Goal: Information Seeking & Learning: Check status

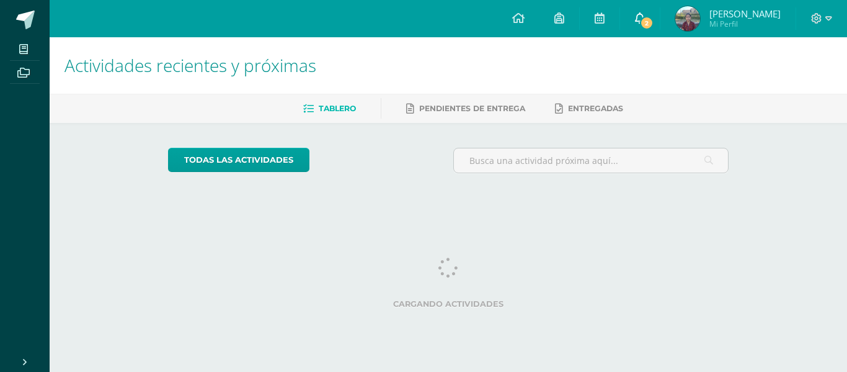
drag, startPoint x: 0, startPoint y: 0, endPoint x: 653, endPoint y: 17, distance: 652.8
click at [653, 17] on span "2" at bounding box center [647, 23] width 14 height 14
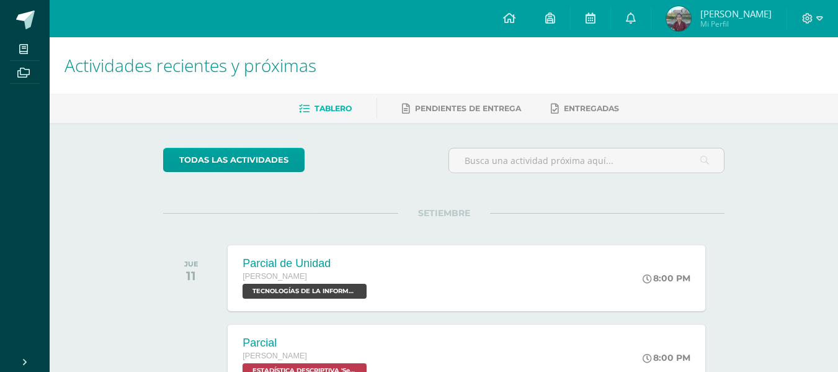
click at [684, 19] on img at bounding box center [678, 18] width 25 height 25
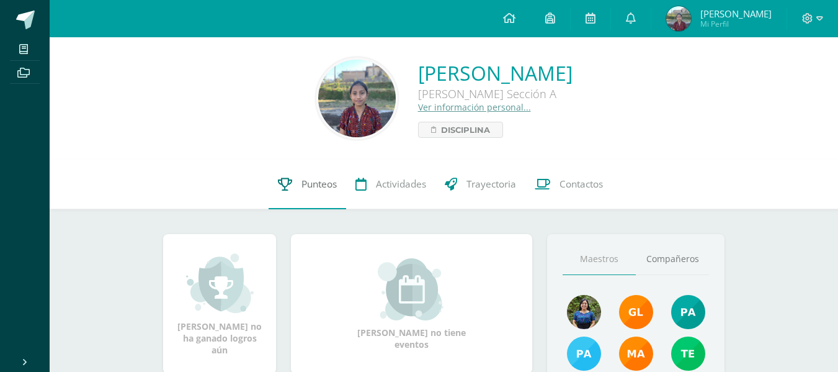
click at [311, 176] on link "Punteos" at bounding box center [308, 184] width 78 height 50
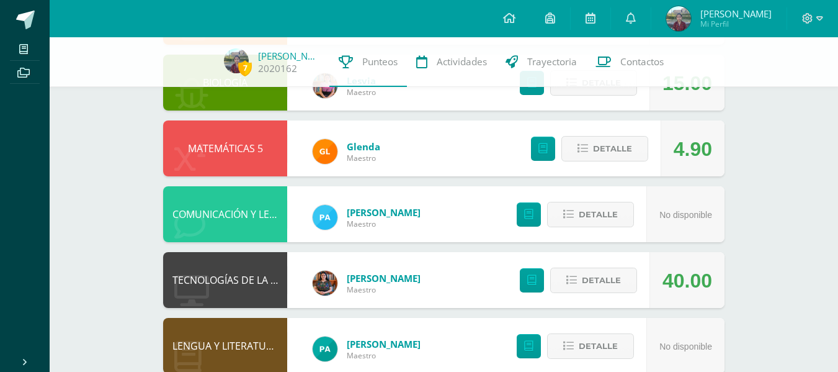
scroll to position [337, 0]
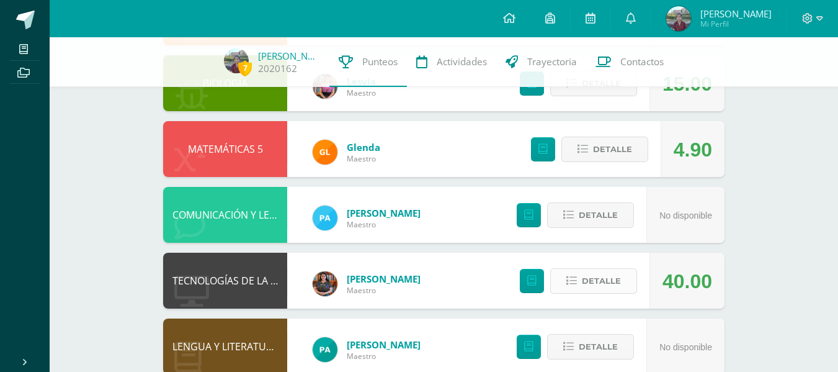
click at [581, 282] on button "Detalle" at bounding box center [593, 280] width 87 height 25
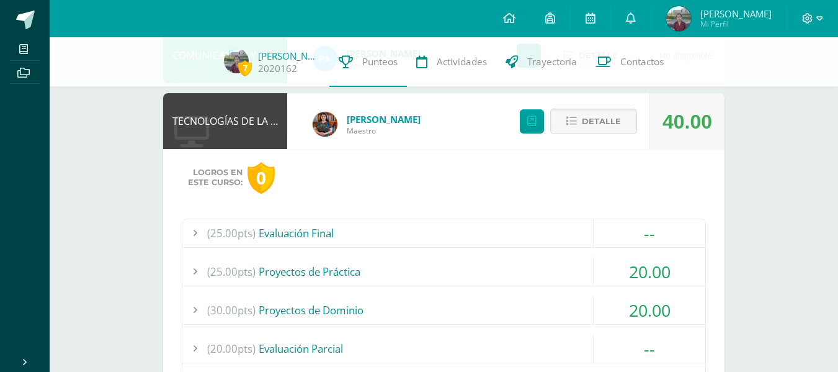
scroll to position [540, 0]
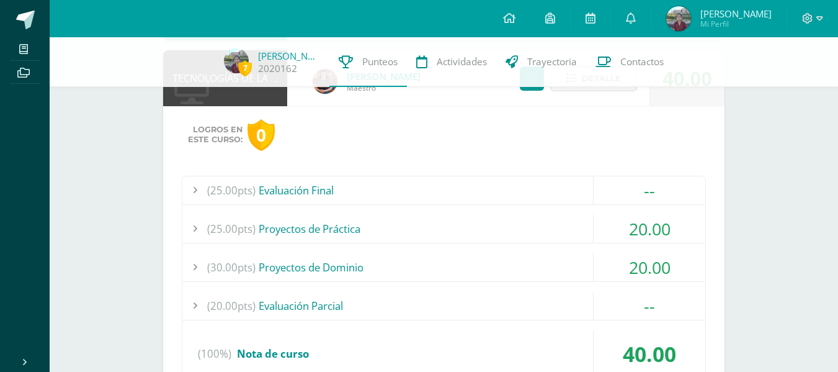
click at [529, 228] on div "(25.00pts) Proyectos de Práctica" at bounding box center [443, 229] width 523 height 28
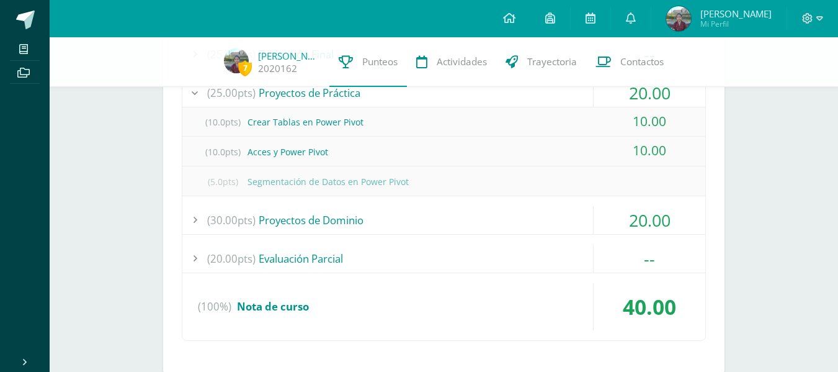
scroll to position [682, 0]
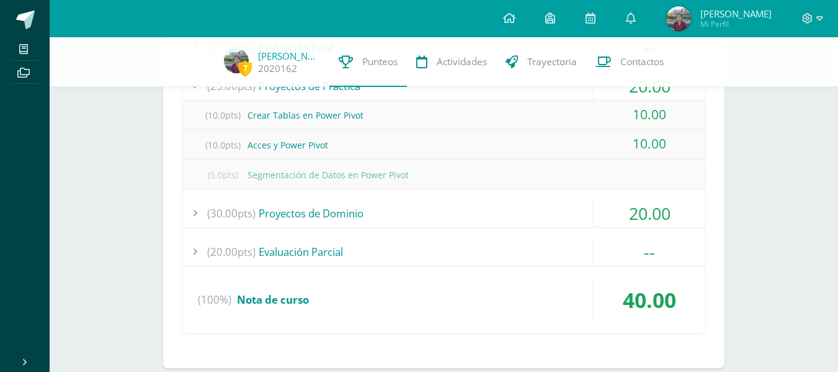
click at [535, 215] on div "(30.00pts) Proyectos de Dominio" at bounding box center [443, 213] width 523 height 28
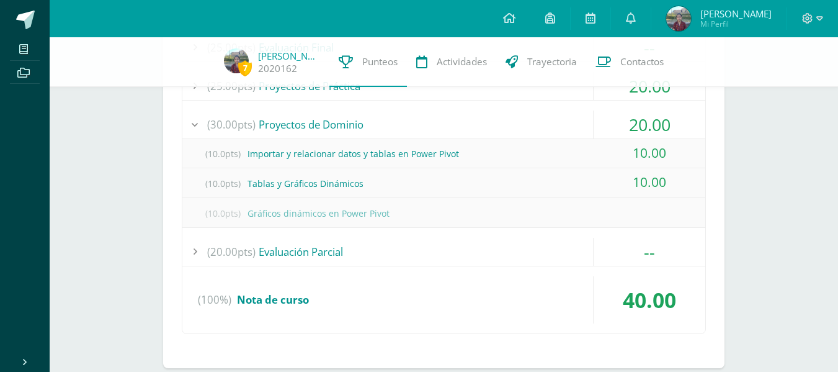
click at [535, 153] on div "(10.0pts) Importar y relacionar datos y tablas en Power Pivot" at bounding box center [443, 154] width 523 height 28
